Goal: Task Accomplishment & Management: Complete application form

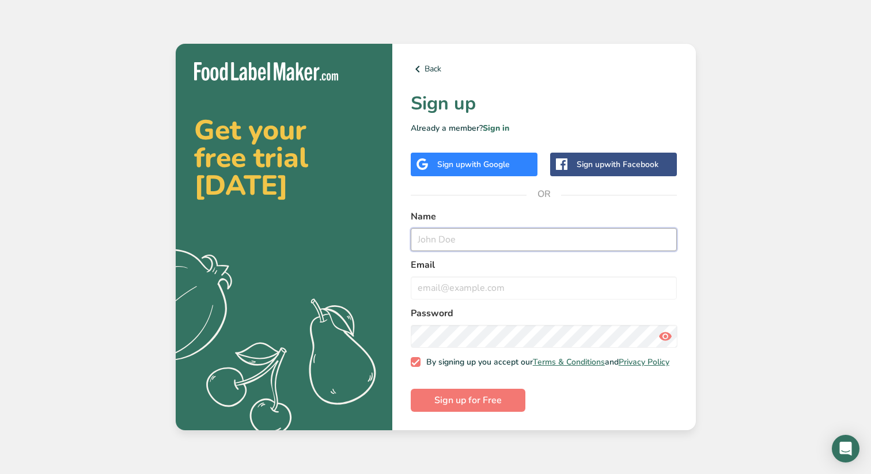
click at [483, 241] on input "text" at bounding box center [544, 239] width 267 height 23
type input "Andrea"
click at [470, 277] on input "email" at bounding box center [544, 288] width 267 height 23
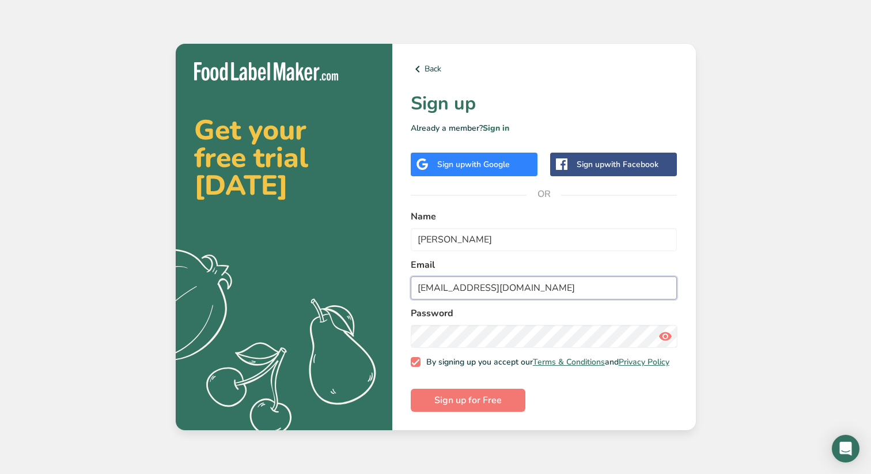
type input "A00836340@tec.mx"
click at [467, 407] on span "Sign up for Free" at bounding box center [467, 401] width 67 height 14
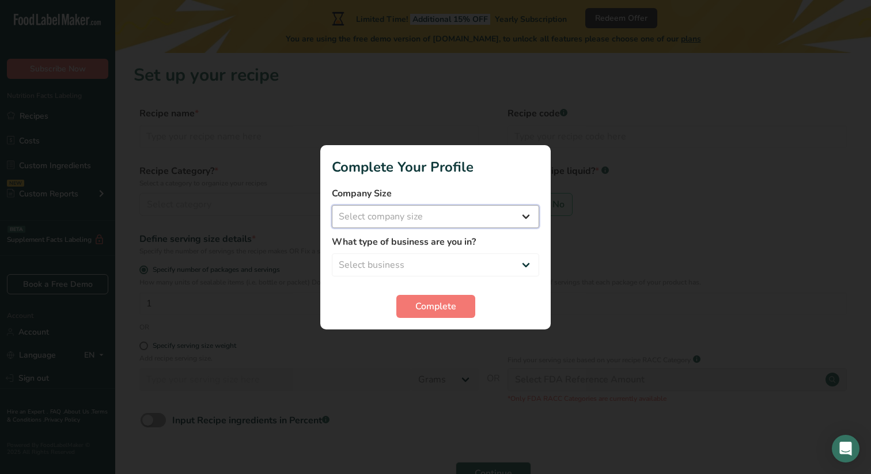
click at [458, 210] on select "Select company size Fewer than 10 Employees 10 to 50 Employees 51 to 500 Employ…" at bounding box center [435, 216] width 207 height 23
click at [412, 301] on button "Complete" at bounding box center [435, 306] width 79 height 23
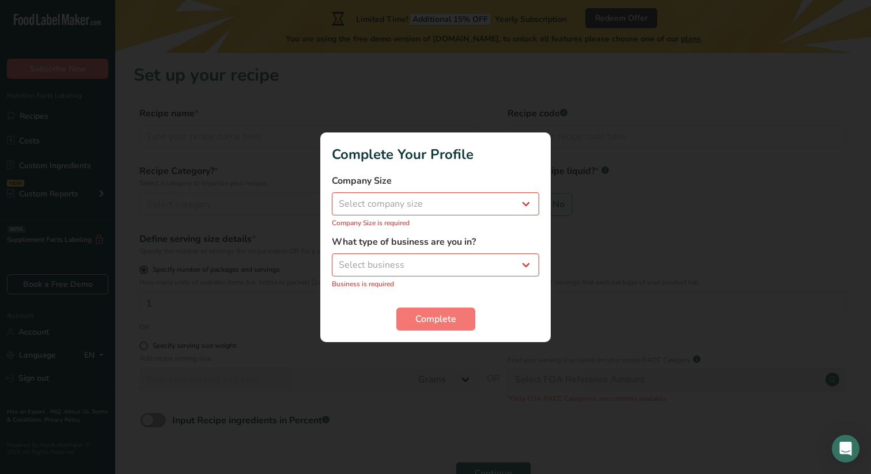
click at [419, 216] on div "Company Size Select company size Fewer than 10 Employees 10 to 50 Employees 51 …" at bounding box center [435, 201] width 207 height 54
click at [419, 213] on select "Select company size Fewer than 10 Employees 10 to 50 Employees 51 to 500 Employ…" at bounding box center [435, 203] width 207 height 23
select select "1"
click at [332, 198] on select "Select company size Fewer than 10 Employees 10 to 50 Employees 51 to 500 Employ…" at bounding box center [435, 203] width 207 height 23
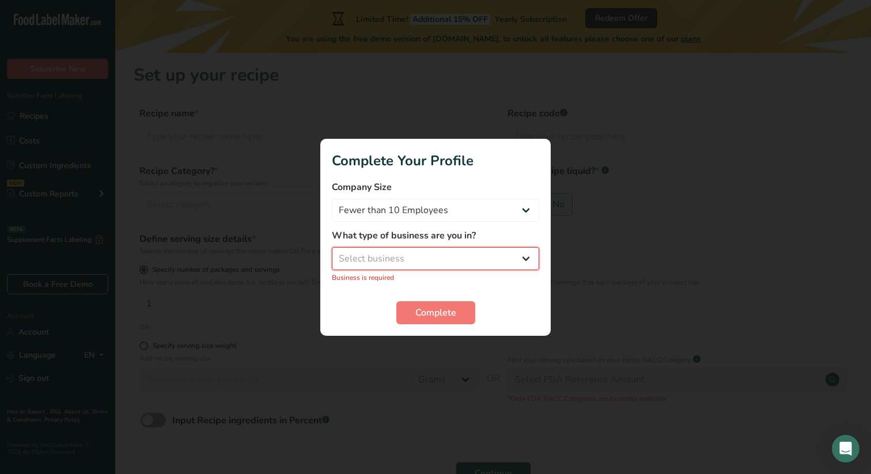
click at [409, 260] on select "Select business Packaged Food Manufacturer Restaurant & Cafe Bakery Meal Plans …" at bounding box center [435, 258] width 207 height 23
select select "7"
click at [332, 253] on select "Select business Packaged Food Manufacturer Restaurant & Cafe Bakery Meal Plans …" at bounding box center [435, 258] width 207 height 23
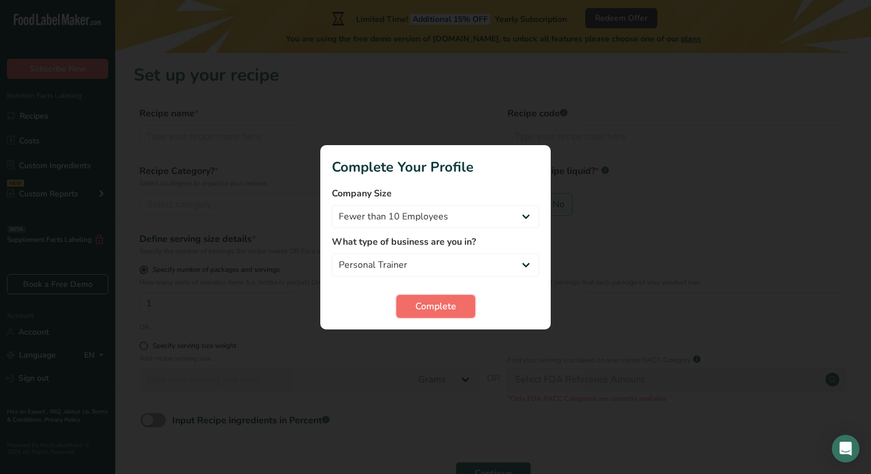
click at [417, 308] on span "Complete" at bounding box center [435, 307] width 41 height 14
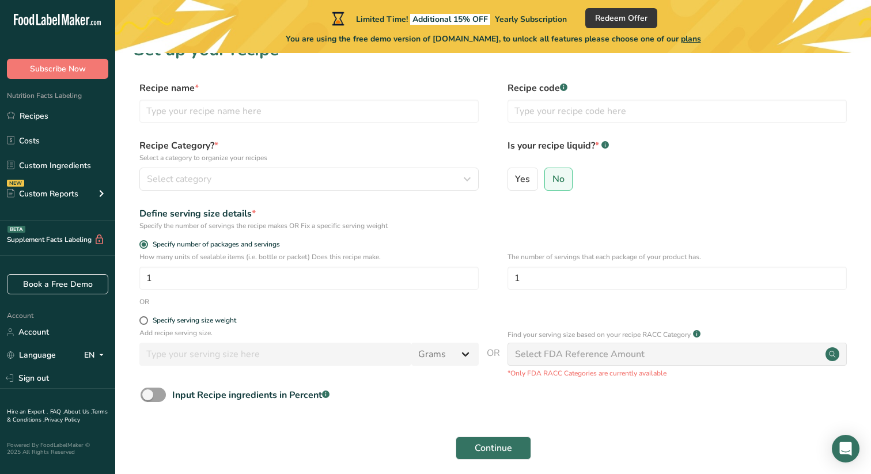
scroll to position [19, 0]
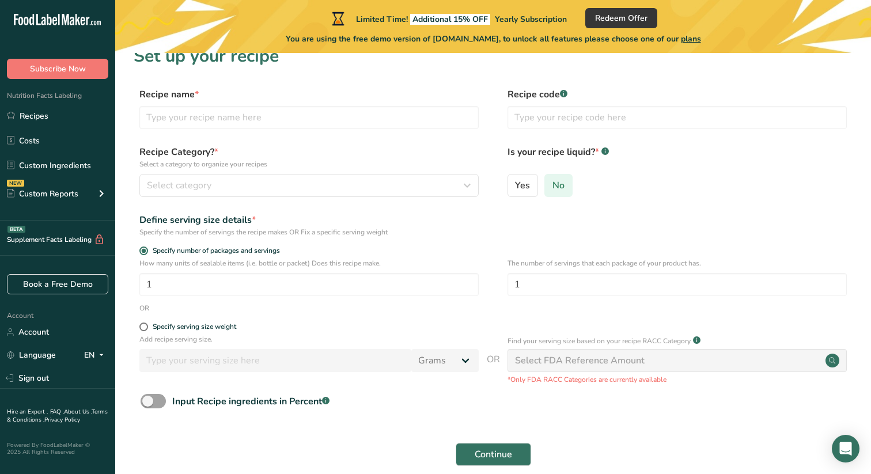
click at [557, 186] on span "No" at bounding box center [559, 186] width 12 height 12
click at [553, 186] on input "No" at bounding box center [548, 184] width 7 height 7
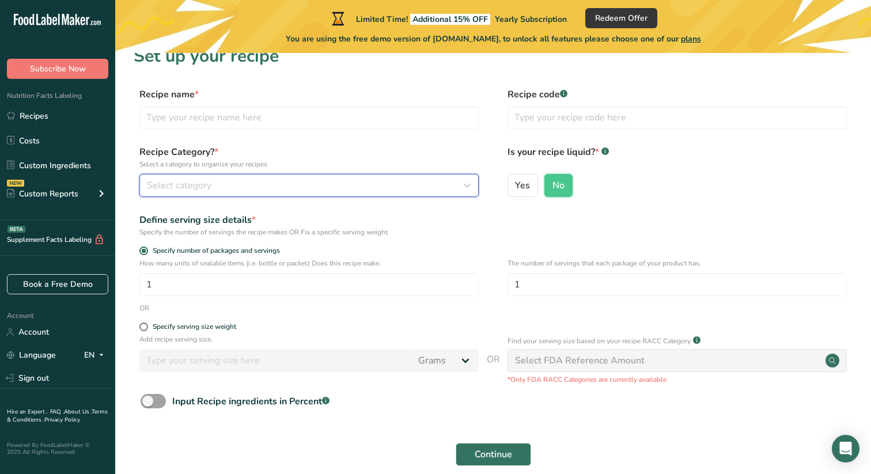
click at [428, 194] on button "Select category" at bounding box center [308, 185] width 339 height 23
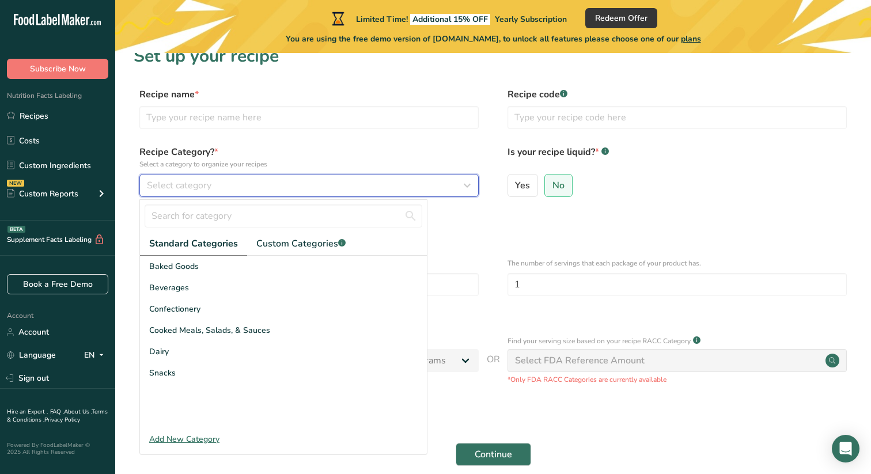
click at [402, 191] on div "Select category" at bounding box center [305, 186] width 317 height 14
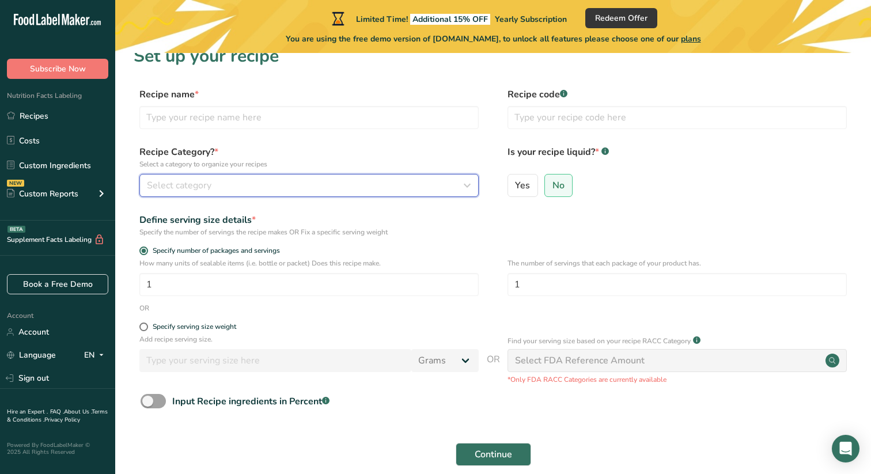
click at [399, 191] on div "Select category" at bounding box center [305, 186] width 317 height 14
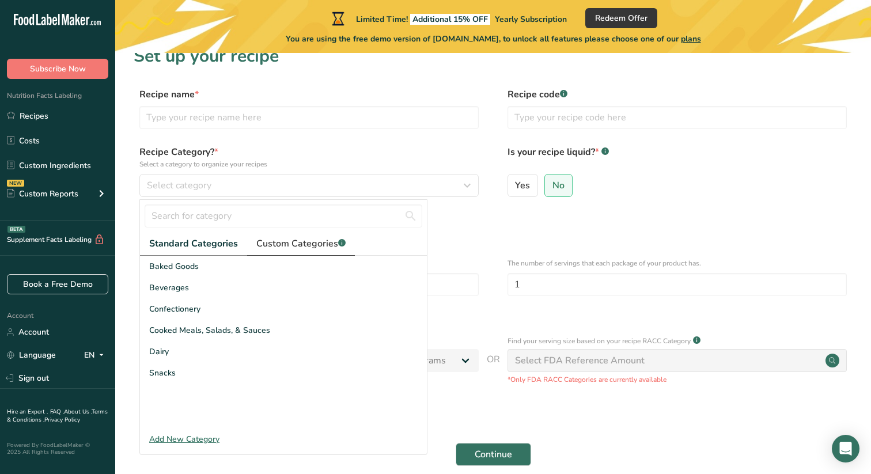
click at [314, 245] on span "Custom Categories .a-a{fill:#347362;}.b-a{fill:#fff;}" at bounding box center [300, 244] width 89 height 14
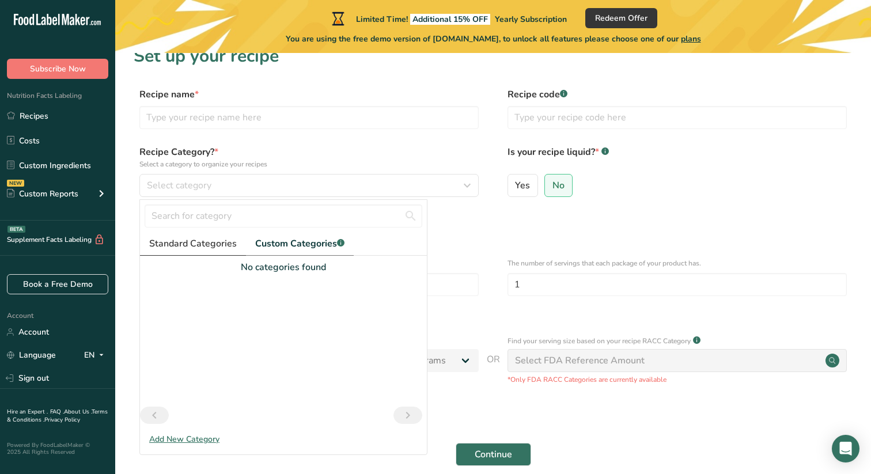
click at [199, 244] on span "Standard Categories" at bounding box center [193, 244] width 88 height 14
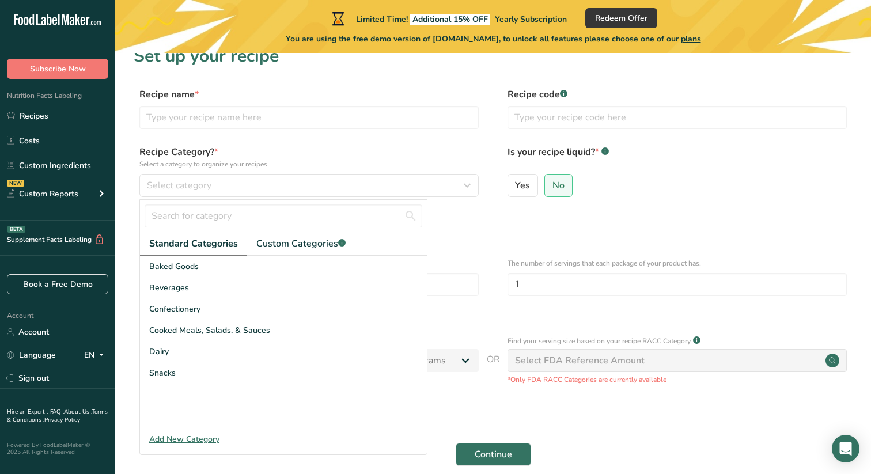
click at [538, 258] on p "The number of servings that each package of your product has." at bounding box center [677, 263] width 339 height 10
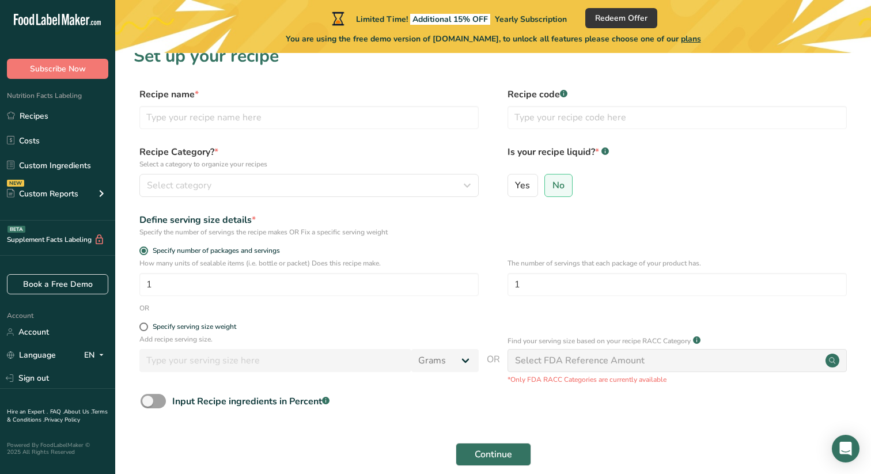
scroll to position [0, 0]
